Goal: Task Accomplishment & Management: Use online tool/utility

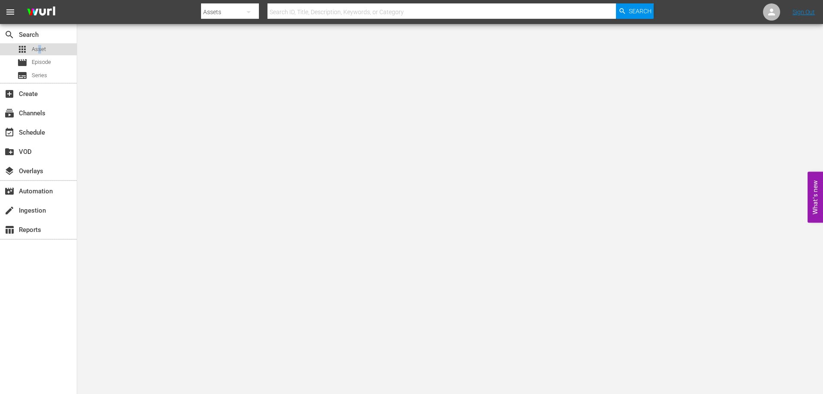
click at [40, 45] on span "Asset" at bounding box center [39, 49] width 14 height 9
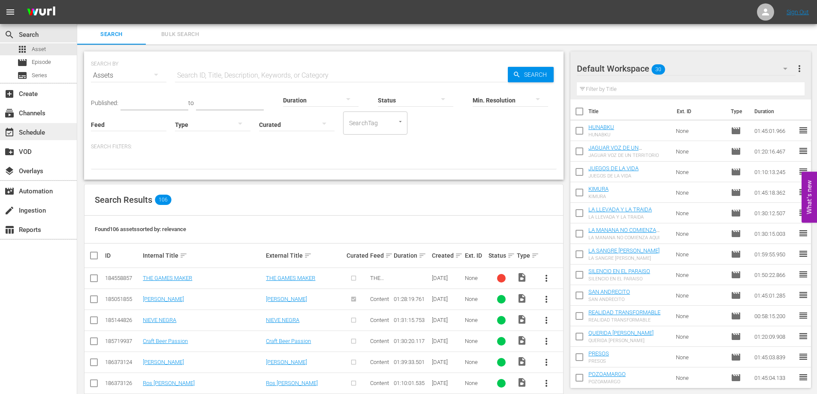
click at [30, 135] on div "event_available Schedule" at bounding box center [24, 131] width 48 height 8
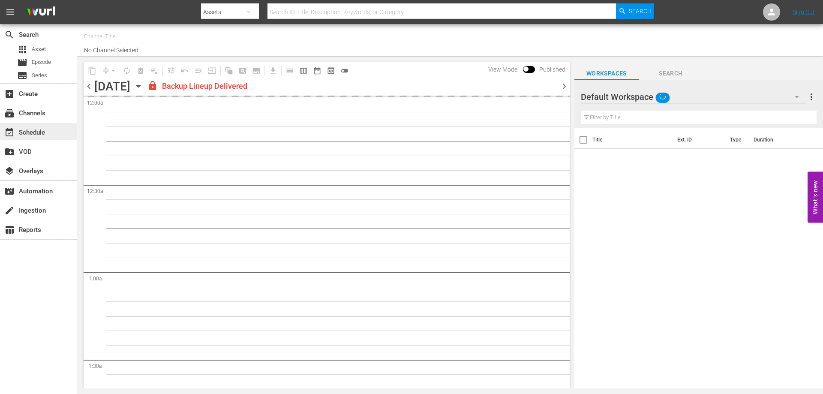
type input "AddictaTV (2057)"
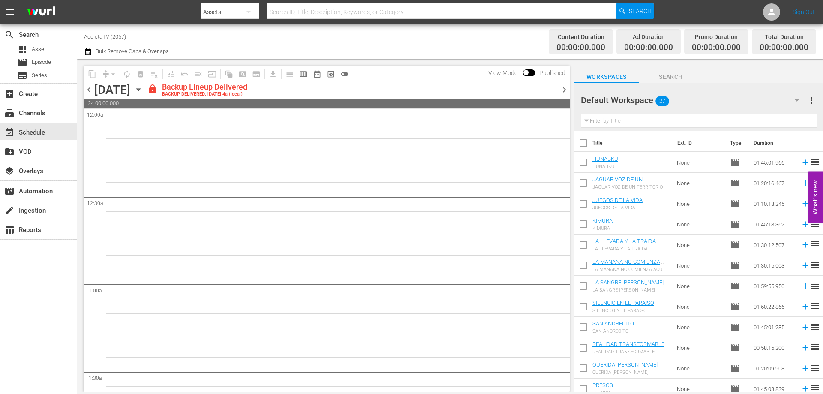
click at [143, 91] on icon "button" at bounding box center [138, 89] width 9 height 9
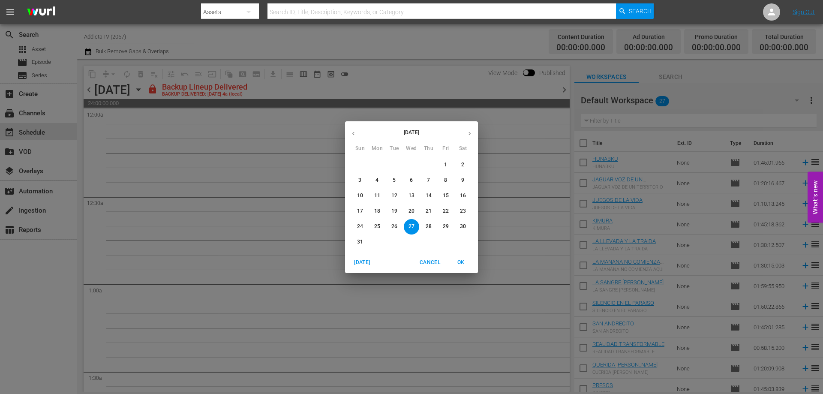
click at [469, 132] on icon "button" at bounding box center [470, 133] width 6 height 6
click at [374, 163] on span "1" at bounding box center [377, 164] width 15 height 7
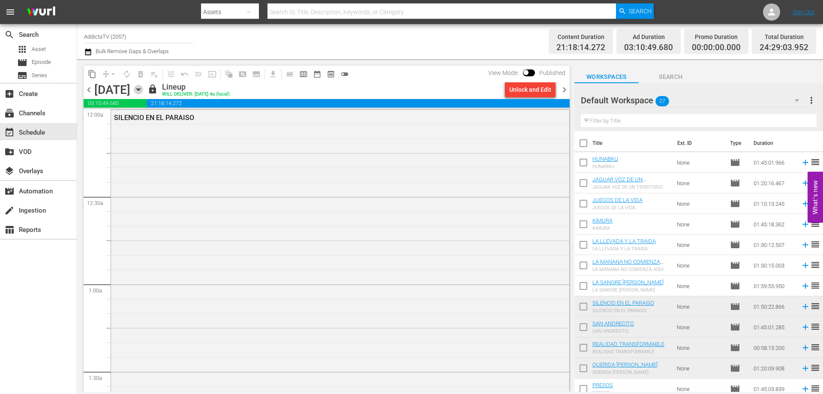
click at [143, 91] on icon "button" at bounding box center [138, 89] width 9 height 9
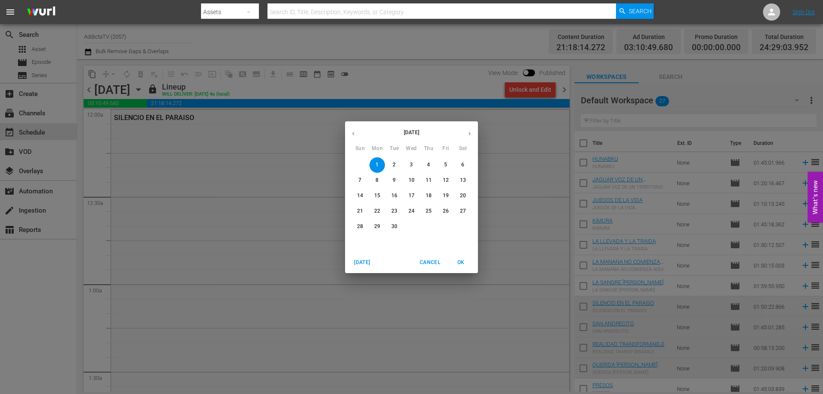
click at [392, 193] on p "16" at bounding box center [395, 195] width 6 height 7
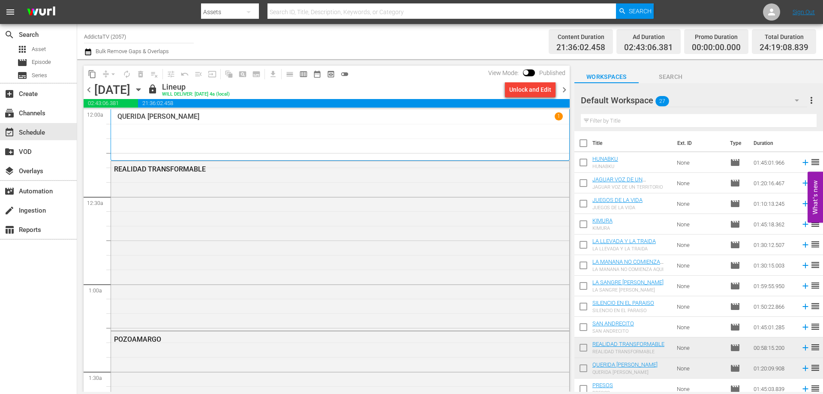
click at [143, 89] on icon "button" at bounding box center [138, 89] width 9 height 9
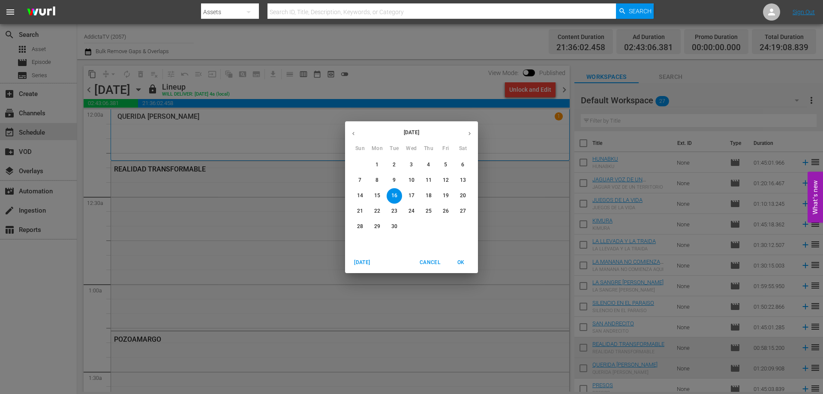
click at [392, 211] on p "23" at bounding box center [395, 211] width 6 height 7
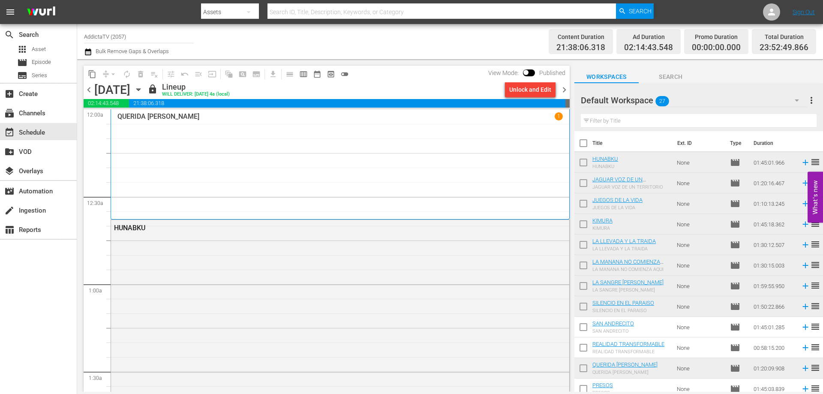
click at [143, 88] on icon "button" at bounding box center [138, 89] width 9 height 9
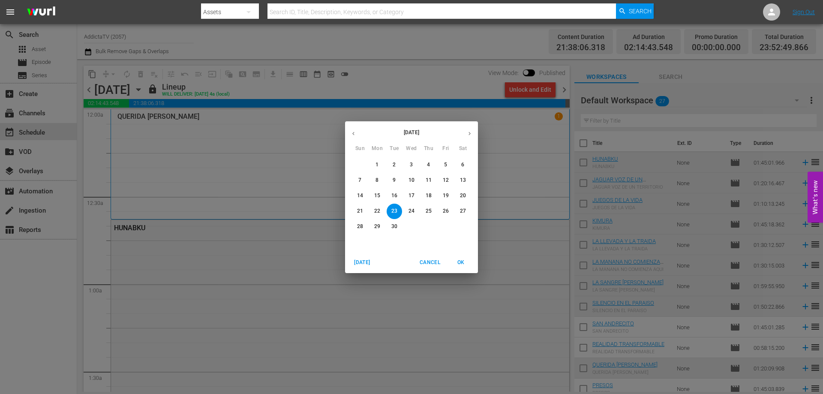
click at [395, 226] on p "30" at bounding box center [395, 226] width 6 height 7
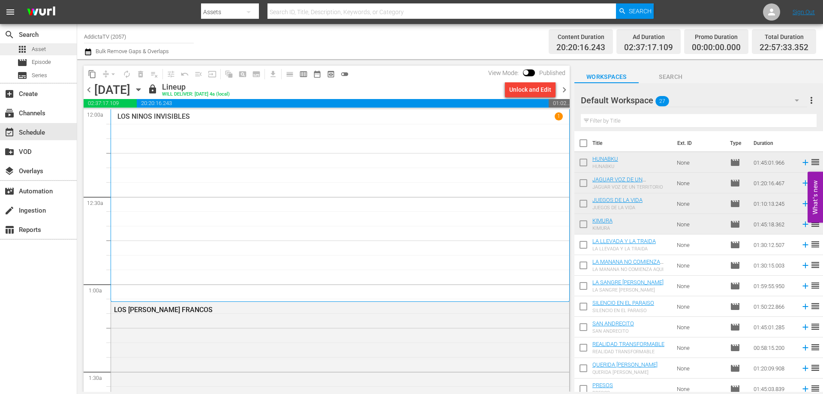
click at [39, 50] on span "Asset" at bounding box center [39, 49] width 14 height 9
